Goal: Task Accomplishment & Management: Manage account settings

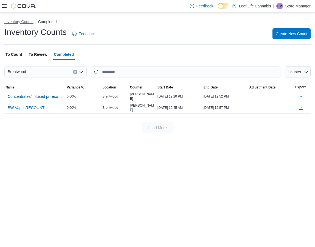
click at [21, 21] on button "Inventory Counts" at bounding box center [18, 21] width 29 height 4
click at [4, 7] on icon at bounding box center [4, 5] width 4 height 3
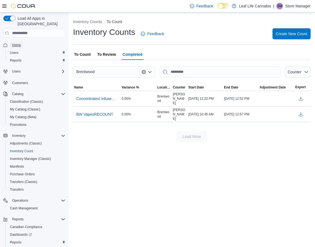
click at [19, 43] on span "Home" at bounding box center [16, 45] width 9 height 4
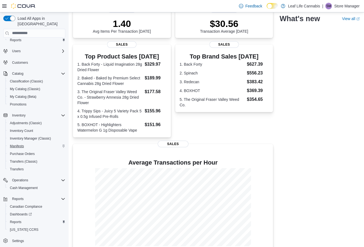
scroll to position [21, 0]
click at [13, 166] on span "Transfers" at bounding box center [17, 168] width 14 height 4
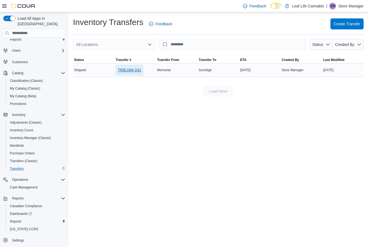
click at [130, 70] on span "TR8LNW-241" at bounding box center [129, 69] width 23 height 5
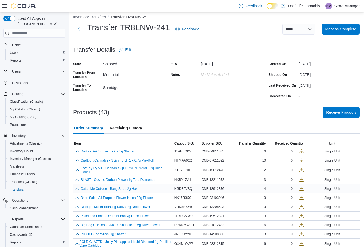
scroll to position [4, 0]
click at [340, 116] on span "Receive Products" at bounding box center [341, 112] width 30 height 11
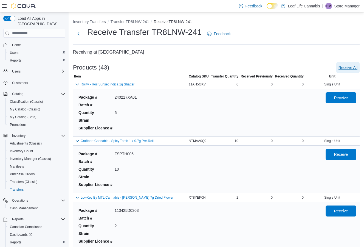
click at [357, 67] on span "Receive All" at bounding box center [348, 67] width 19 height 5
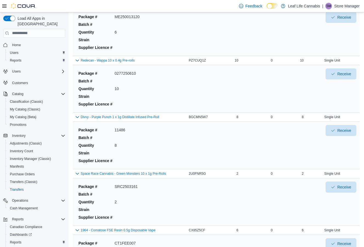
scroll to position [2287, 0]
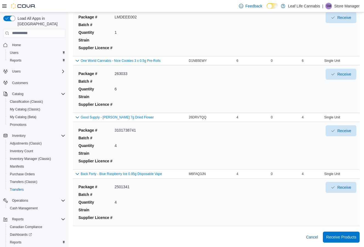
drag, startPoint x: 249, startPoint y: 68, endPoint x: 229, endPoint y: 166, distance: 100.5
click at [349, 237] on span "Receive Products" at bounding box center [341, 236] width 30 height 5
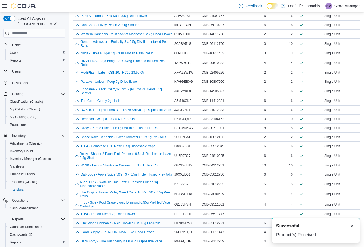
drag, startPoint x: 250, startPoint y: 161, endPoint x: 248, endPoint y: 217, distance: 56.0
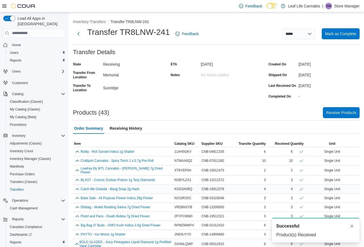
drag, startPoint x: 246, startPoint y: 213, endPoint x: 234, endPoint y: 137, distance: 76.6
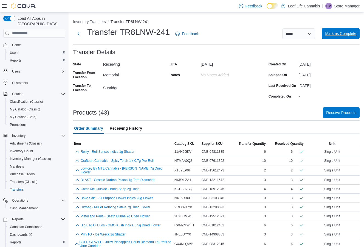
click at [345, 33] on span "Mark as Complete" at bounding box center [340, 33] width 31 height 5
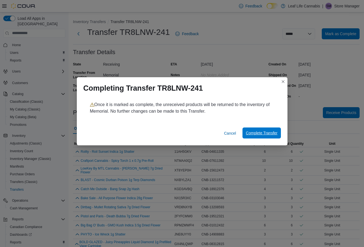
click at [257, 135] on span "Complete Transfer" at bounding box center [262, 132] width 32 height 5
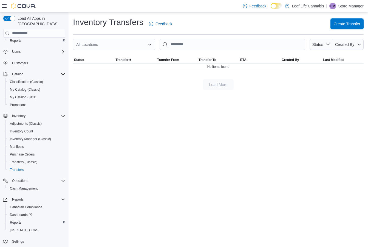
scroll to position [21, 0]
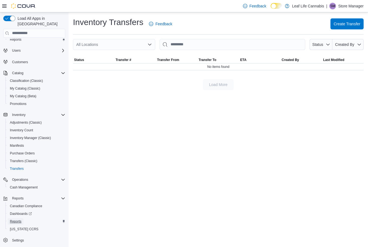
click at [20, 218] on span "Reports" at bounding box center [16, 221] width 12 height 7
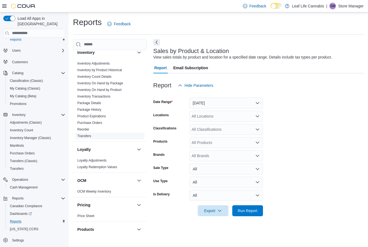
scroll to position [180, 0]
click at [119, 88] on link "Inventory On Hand by Product" at bounding box center [99, 90] width 44 height 4
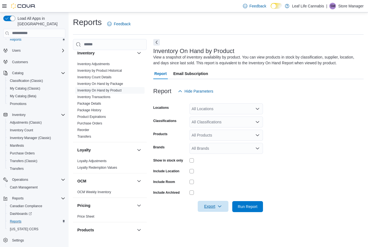
click at [212, 209] on span "Export" at bounding box center [213, 206] width 24 height 11
click at [216, 172] on span "Export to Excel" at bounding box center [214, 173] width 25 height 4
